Goal: Task Accomplishment & Management: Manage account settings

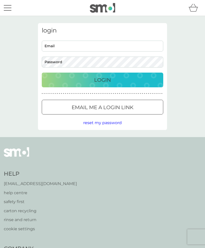
click at [105, 45] on input "Email" at bounding box center [103, 46] width 122 height 11
type input "[EMAIL_ADDRESS][DOMAIN_NAME]"
click at [103, 80] on button "Login" at bounding box center [103, 80] width 122 height 15
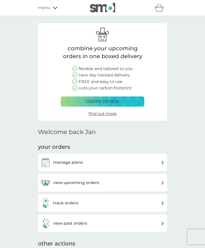
click at [92, 179] on h3 "view upcoming orders" at bounding box center [76, 182] width 46 height 7
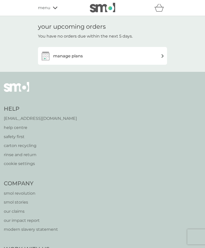
click at [158, 56] on div "manage plans" at bounding box center [103, 56] width 124 height 10
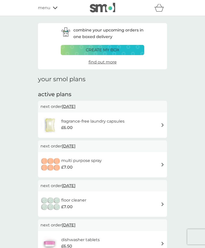
click at [52, 10] on div "menu" at bounding box center [59, 8] width 43 height 7
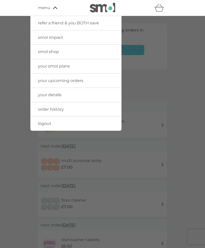
click at [63, 111] on span "order history" at bounding box center [51, 109] width 26 height 5
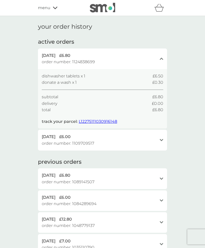
click at [106, 121] on span "L12275111030916148" at bounding box center [98, 121] width 39 height 5
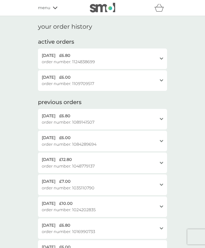
click at [163, 79] on icon "open" at bounding box center [162, 80] width 4 height 3
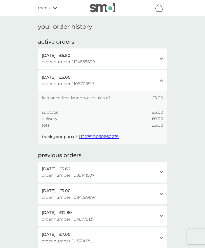
click at [162, 80] on icon "close" at bounding box center [162, 80] width 4 height 3
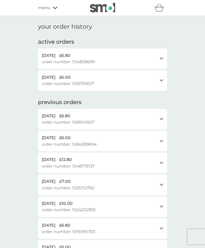
click at [56, 9] on div "menu" at bounding box center [59, 8] width 43 height 7
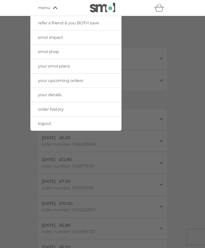
click at [81, 80] on span "your upcoming orders" at bounding box center [60, 80] width 45 height 5
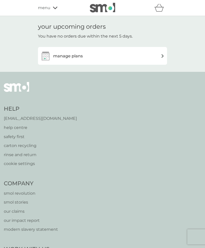
click at [161, 55] on img at bounding box center [163, 56] width 4 height 4
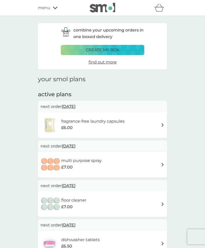
click at [154, 122] on div "fragrance-free laundry capsules £6.00" at bounding box center [103, 125] width 124 height 18
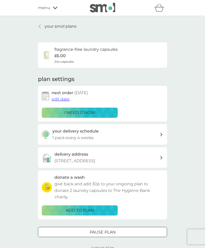
click at [190, 122] on div "your smol plans fragrance-free laundry capsules £6.00 24x capsules plan setting…" at bounding box center [102, 137] width 205 height 242
click at [55, 10] on div "menu" at bounding box center [59, 8] width 43 height 7
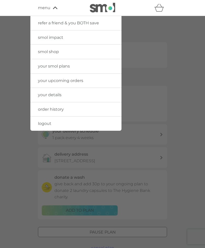
click at [48, 125] on span "logout" at bounding box center [44, 123] width 13 height 5
